Goal: Transaction & Acquisition: Subscribe to service/newsletter

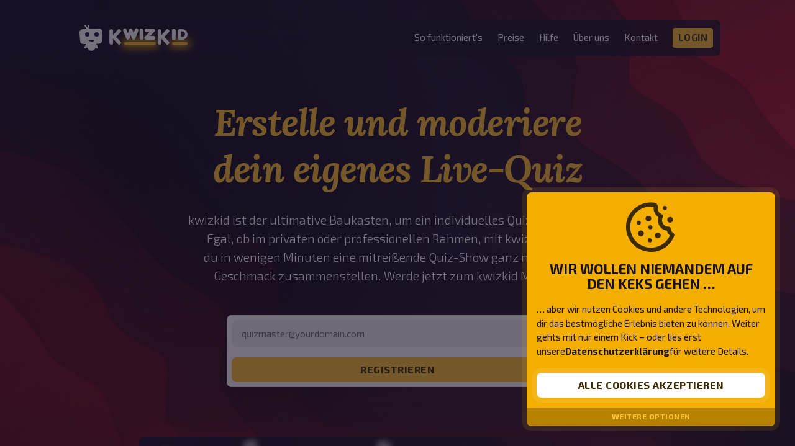
click at [611, 384] on button "Alle Cookies akzeptieren" at bounding box center [650, 385] width 228 height 25
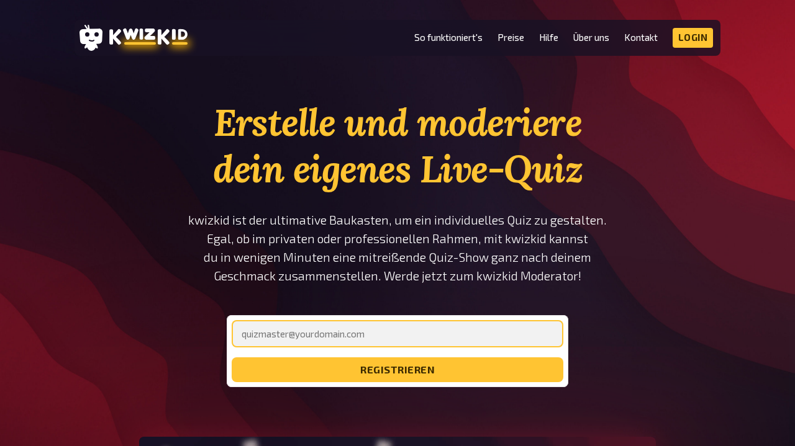
click at [417, 332] on input "email" at bounding box center [398, 333] width 332 height 27
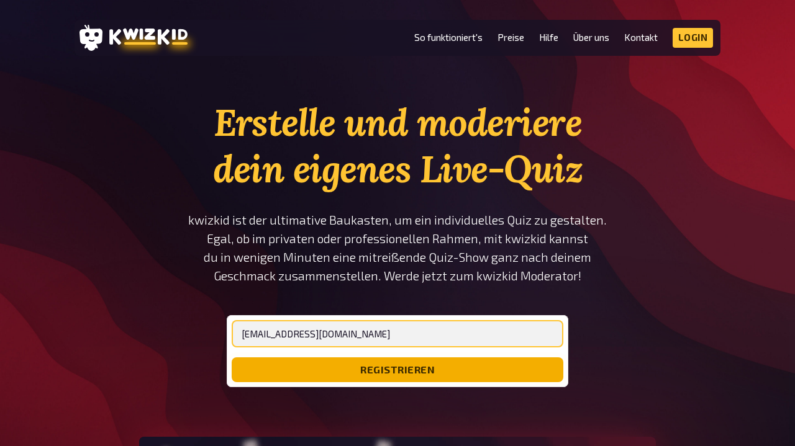
type input "[EMAIL_ADDRESS][DOMAIN_NAME]"
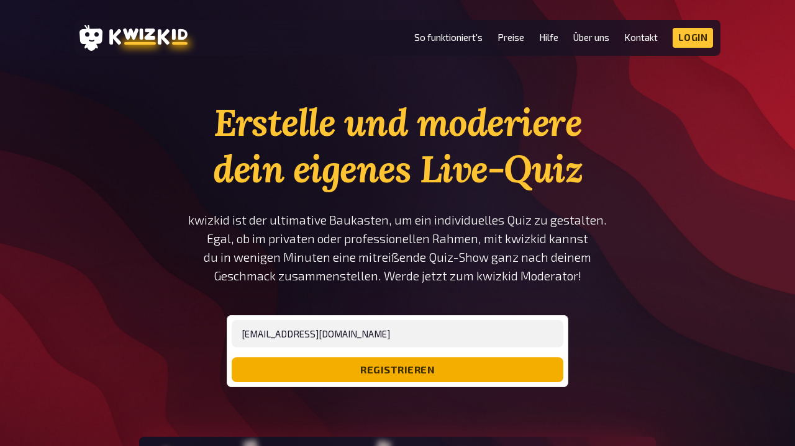
click at [419, 374] on button "registrieren" at bounding box center [398, 370] width 332 height 25
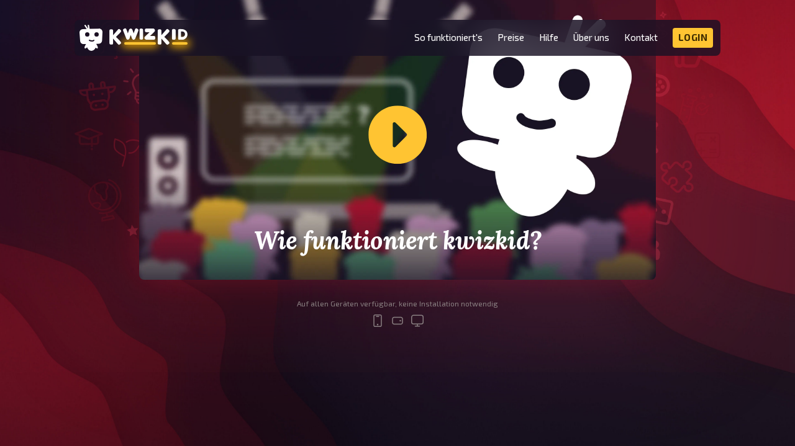
scroll to position [435, 0]
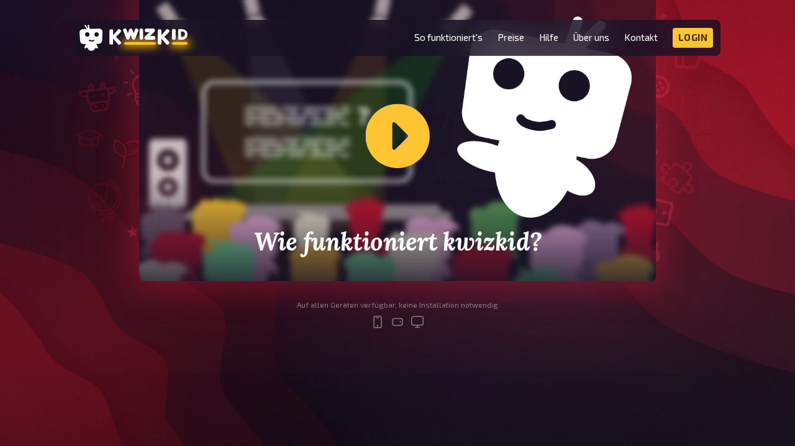
click at [400, 160] on div "Wie funktioniert kwizkid?" at bounding box center [397, 136] width 517 height 291
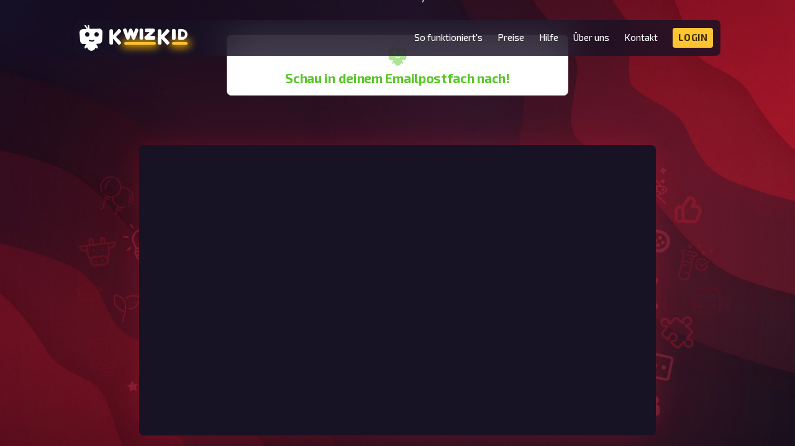
scroll to position [281, 0]
click at [697, 42] on link "Login" at bounding box center [692, 38] width 41 height 20
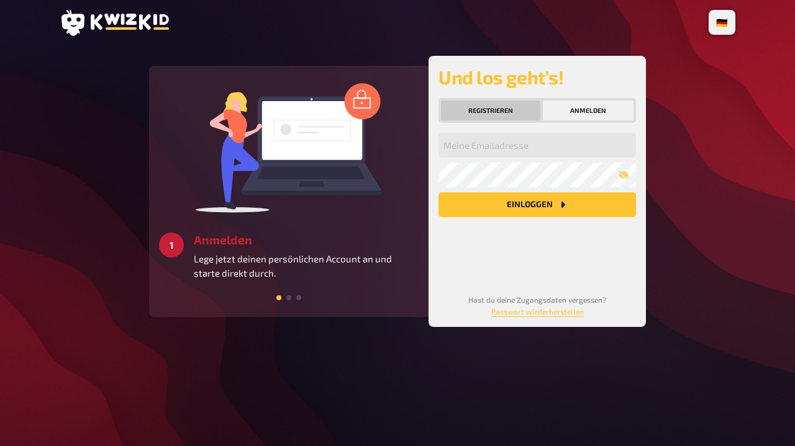
click at [464, 101] on button "Registrieren" at bounding box center [490, 111] width 99 height 20
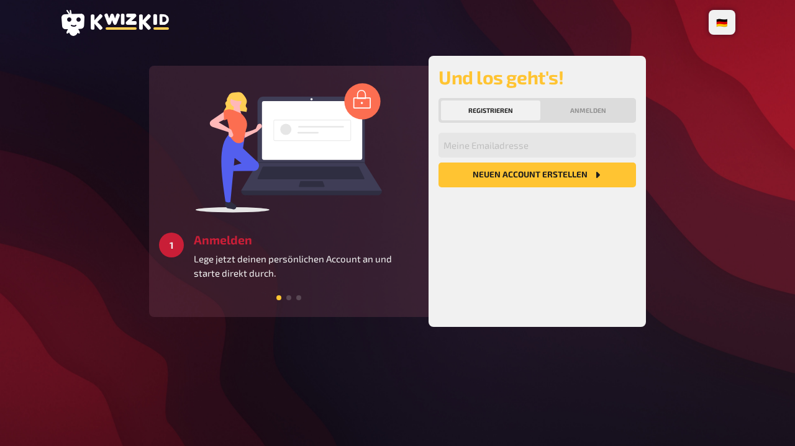
click at [566, 121] on div "Registrieren Anmelden" at bounding box center [536, 110] width 197 height 25
